Goal: Check status: Check status

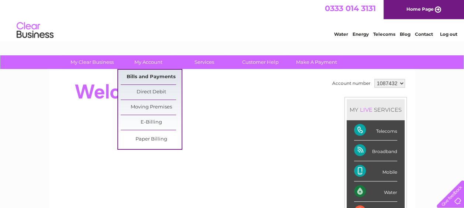
click at [157, 75] on link "Bills and Payments" at bounding box center [151, 77] width 61 height 15
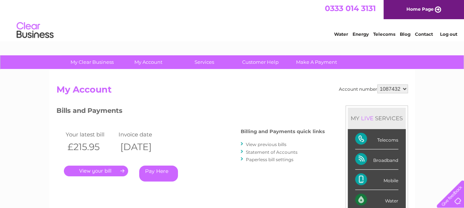
click at [110, 169] on link "." at bounding box center [96, 171] width 64 height 11
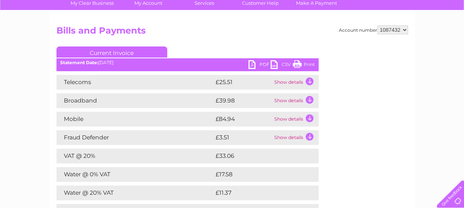
scroll to position [74, 0]
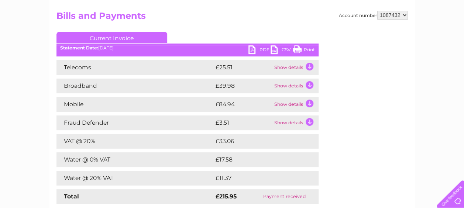
click at [309, 84] on td "Show details" at bounding box center [295, 86] width 46 height 15
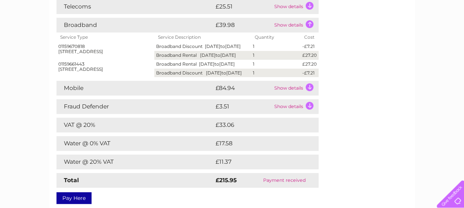
scroll to position [120, 0]
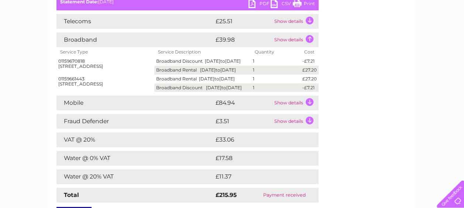
click at [344, 80] on div "Account number 1087432 Bills and Payments Current Invoice PDF CSV Print" at bounding box center [231, 91] width 351 height 252
click at [282, 110] on td "Show details" at bounding box center [295, 103] width 46 height 15
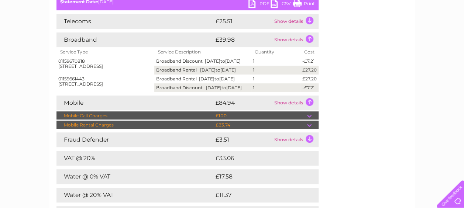
click at [363, 131] on div "Account number 1087432 Bills and Payments Current Invoice PDF CSV Print" at bounding box center [231, 100] width 351 height 270
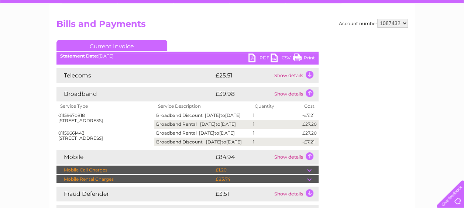
scroll to position [36, 0]
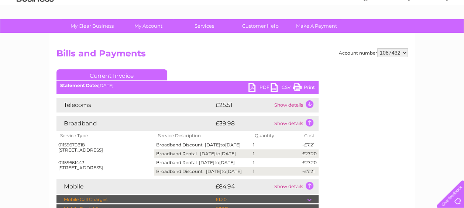
click at [309, 123] on td "Show details" at bounding box center [295, 123] width 46 height 15
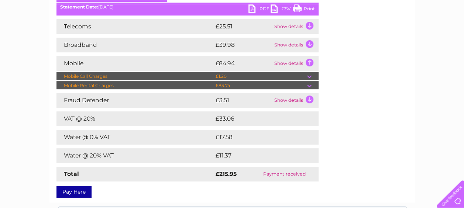
scroll to position [118, 0]
